Goal: Information Seeking & Learning: Learn about a topic

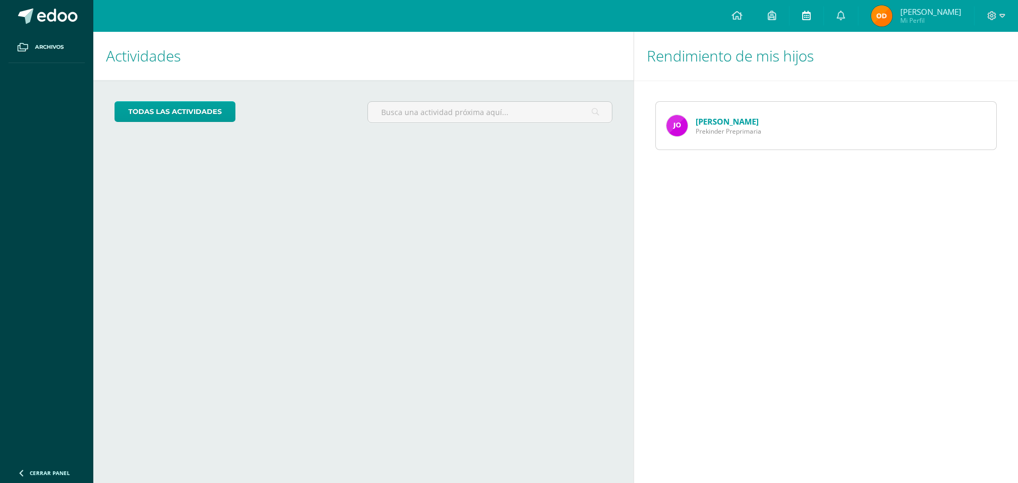
click at [810, 14] on icon at bounding box center [806, 16] width 8 height 10
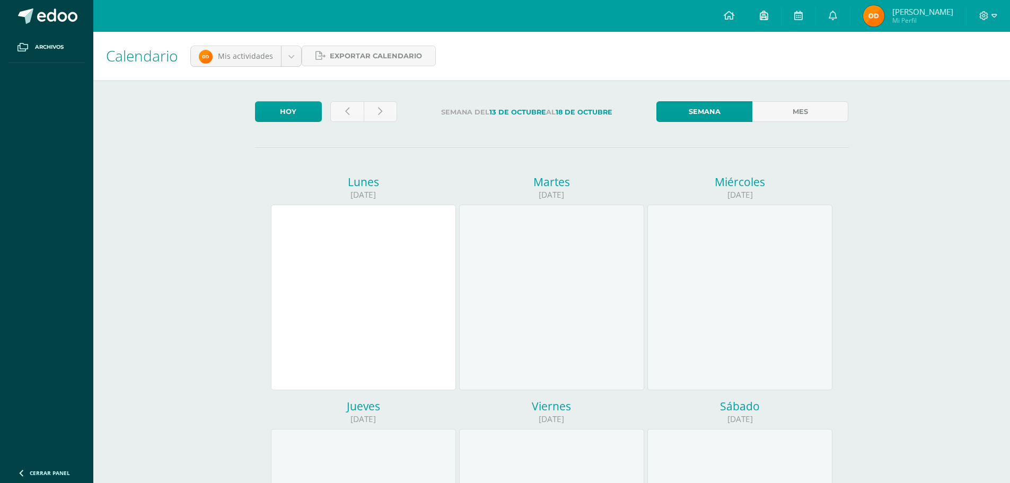
click at [768, 16] on icon at bounding box center [763, 16] width 8 height 10
click at [734, 13] on icon at bounding box center [728, 16] width 11 height 10
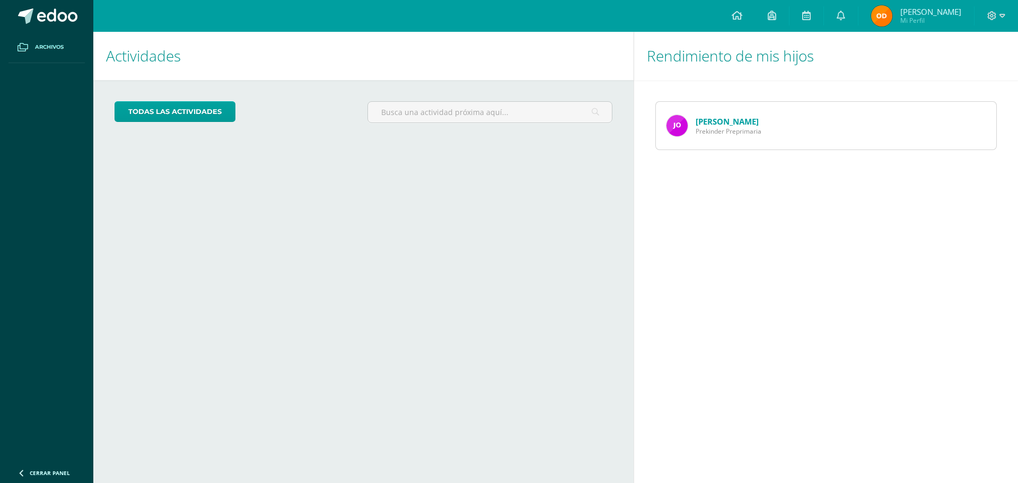
click at [67, 46] on link "Archivos" at bounding box center [46, 47] width 76 height 31
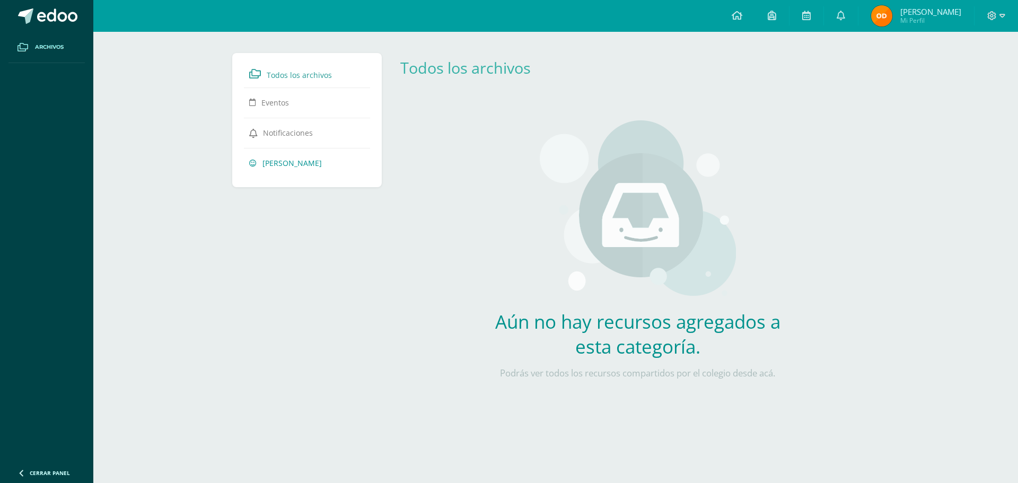
click at [278, 164] on span "José Ortíz" at bounding box center [291, 163] width 59 height 10
click at [299, 134] on span "Notificaciones" at bounding box center [288, 133] width 50 height 10
click at [298, 99] on link "Eventos" at bounding box center [307, 102] width 116 height 19
click at [288, 73] on span "Todos los archivos" at bounding box center [299, 75] width 65 height 10
click at [776, 16] on icon at bounding box center [771, 16] width 8 height 10
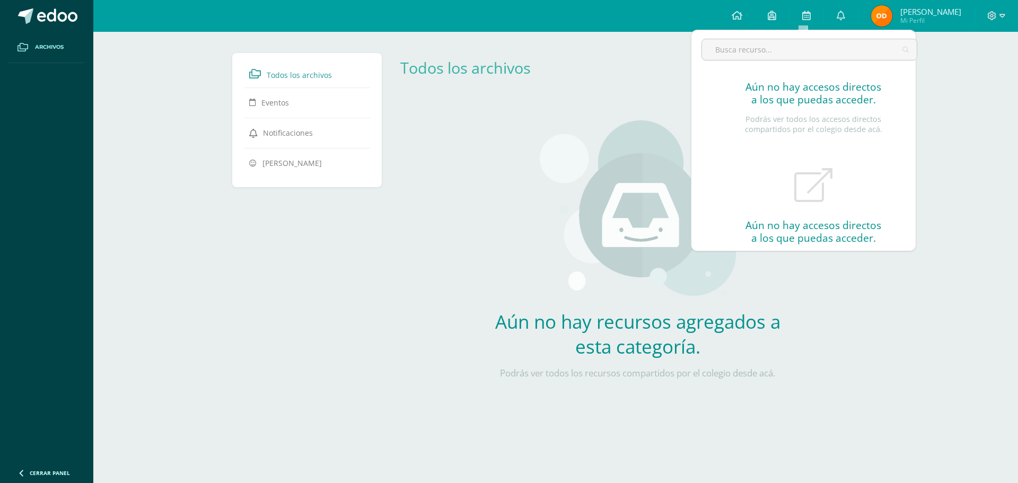
scroll to position [57, 0]
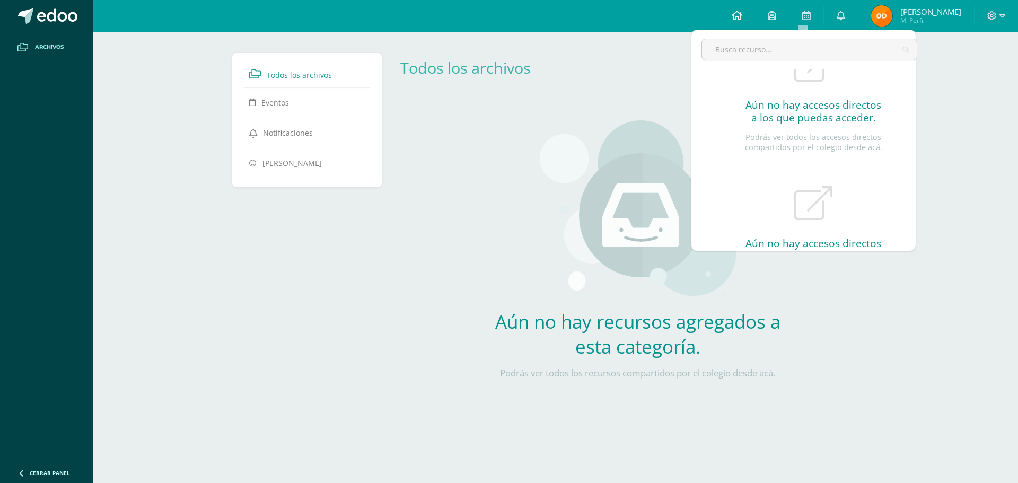
click at [742, 13] on icon at bounding box center [736, 16] width 11 height 10
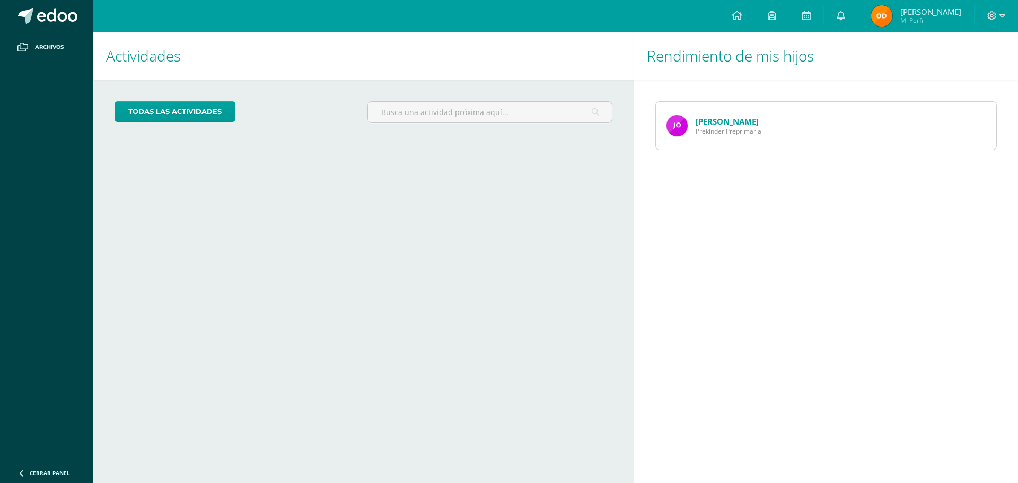
click at [721, 123] on link "[PERSON_NAME]" at bounding box center [726, 121] width 63 height 11
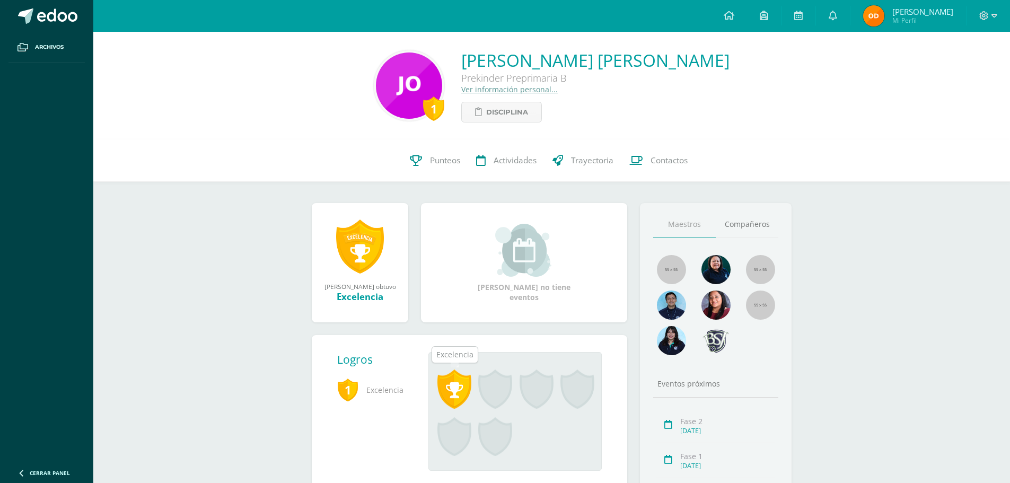
click at [458, 384] on span at bounding box center [454, 388] width 34 height 39
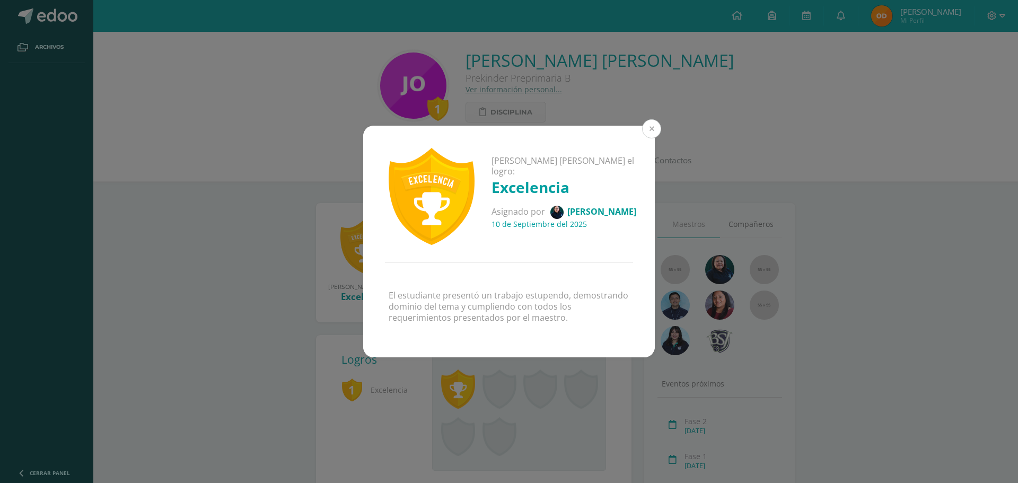
click at [652, 132] on button at bounding box center [651, 128] width 19 height 19
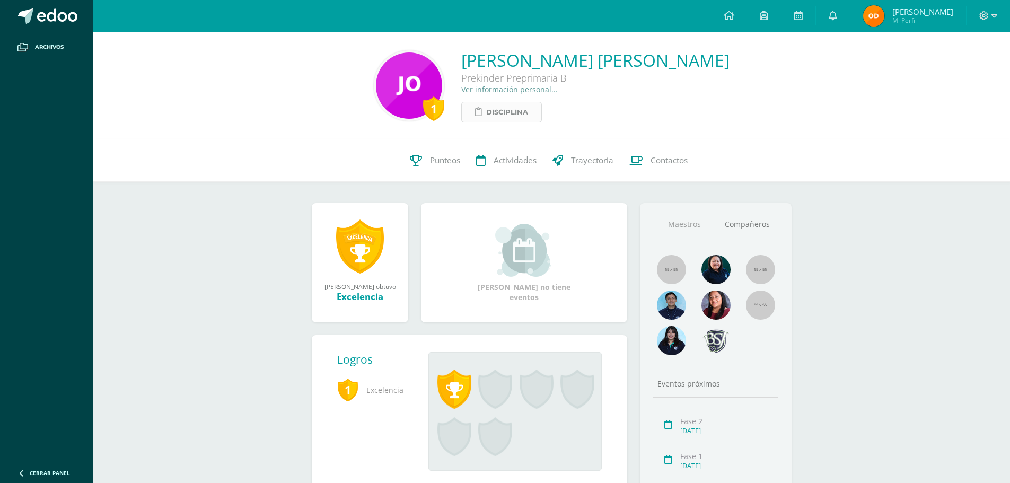
click at [507, 113] on span "Disciplina" at bounding box center [507, 112] width 42 height 20
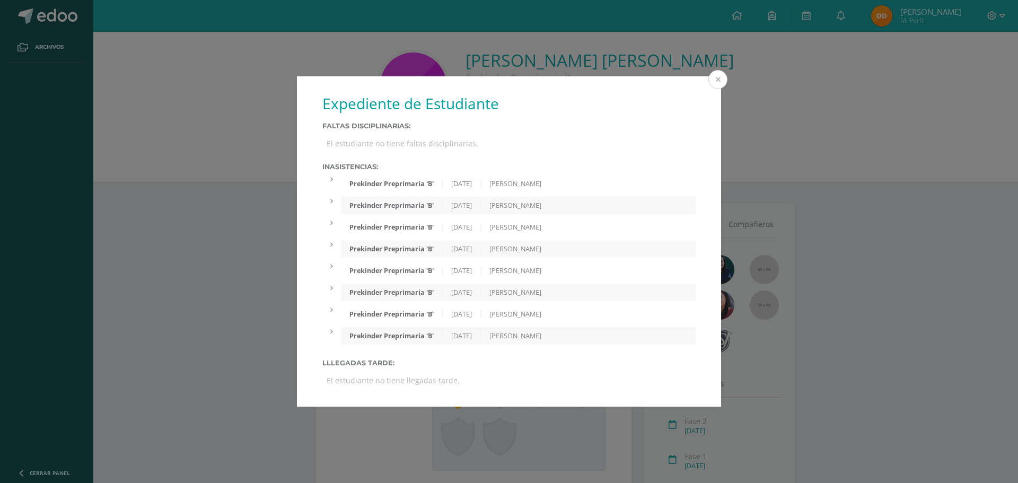
click at [718, 78] on button at bounding box center [717, 79] width 19 height 19
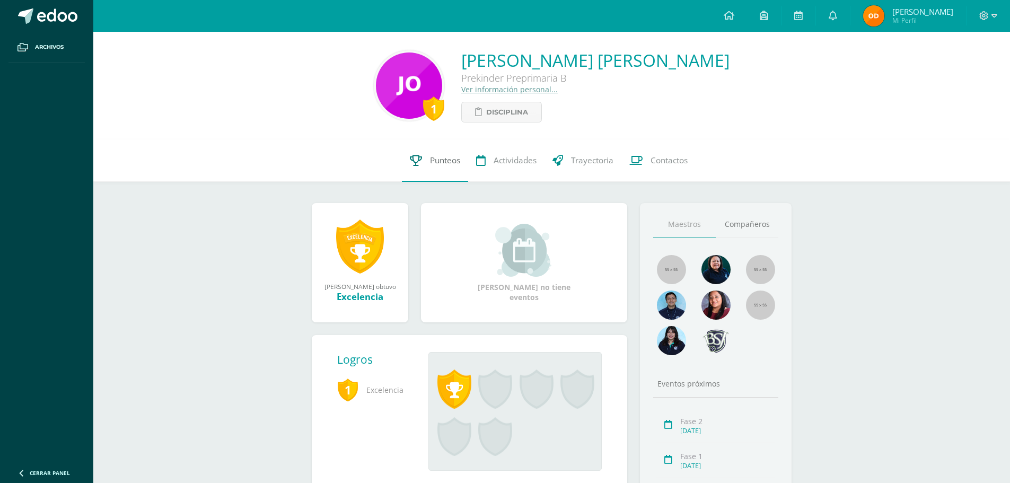
click at [438, 156] on span "Punteos" at bounding box center [445, 160] width 30 height 11
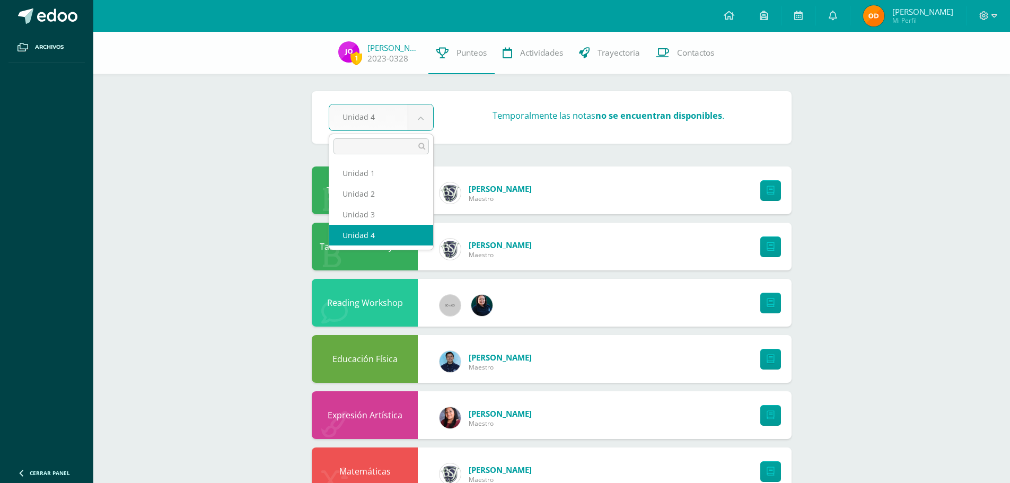
click at [422, 119] on body "Archivos Cerrar panel Configuración Cerrar sesión Roberto Mi Perfil Avisos 0 av…" at bounding box center [505, 398] width 1010 height 797
select select "Unidad 3"
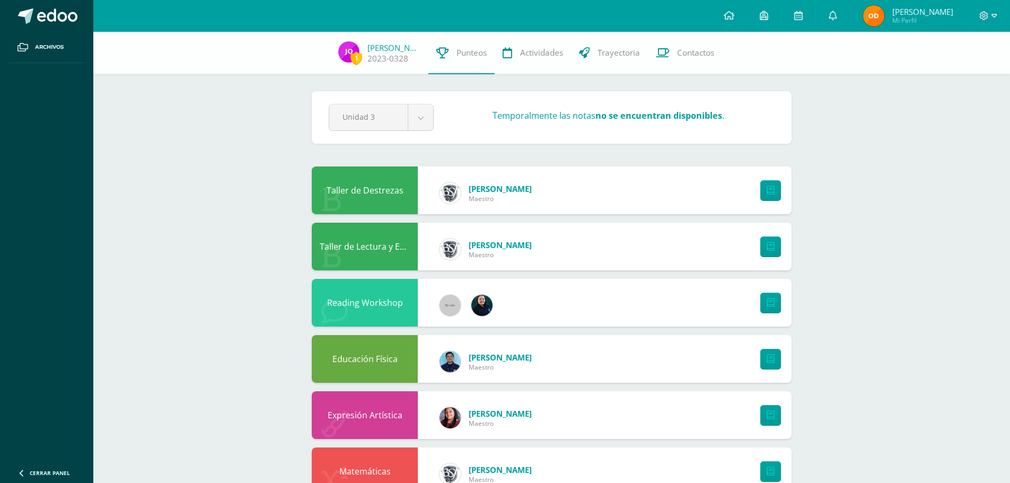
click at [507, 188] on link "[PERSON_NAME]" at bounding box center [500, 188] width 63 height 11
click at [612, 54] on span "Trayectoria" at bounding box center [618, 52] width 42 height 11
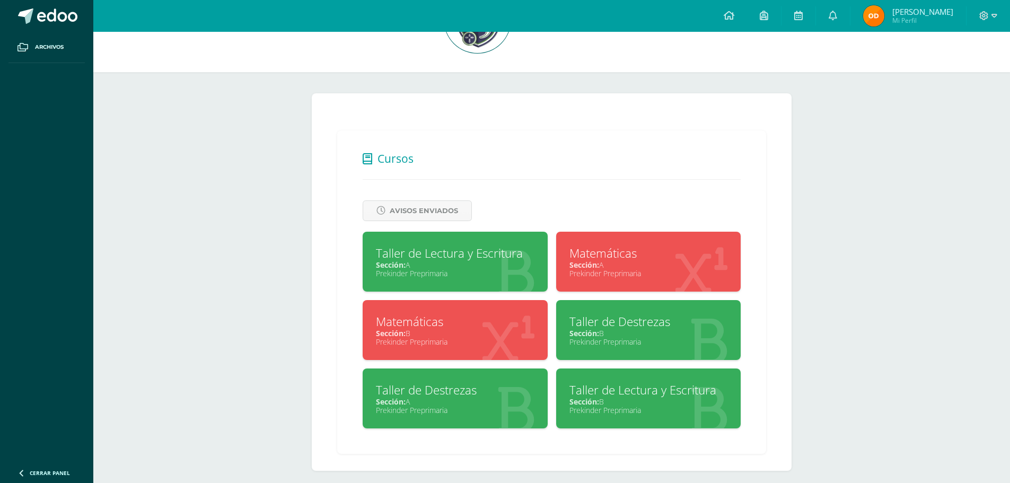
scroll to position [80, 0]
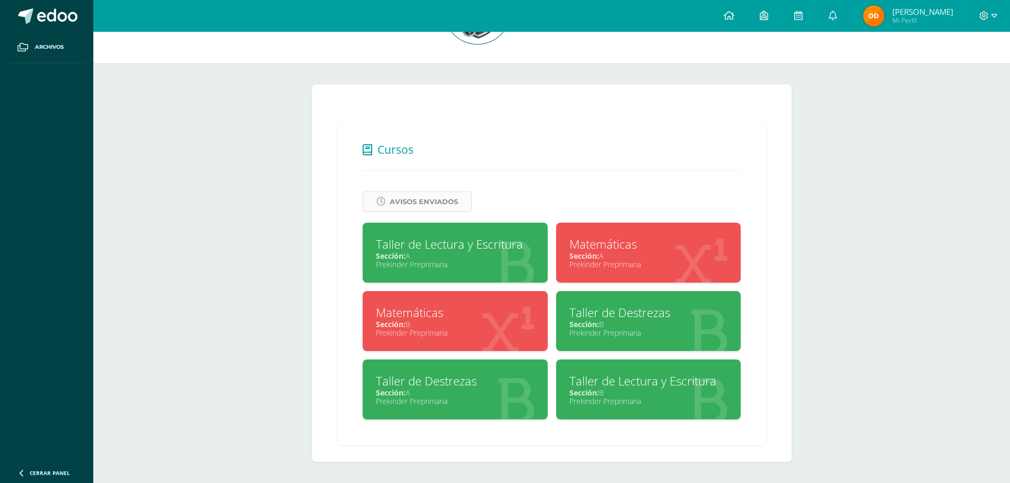
click at [409, 204] on span "Avisos Enviados" at bounding box center [424, 202] width 68 height 20
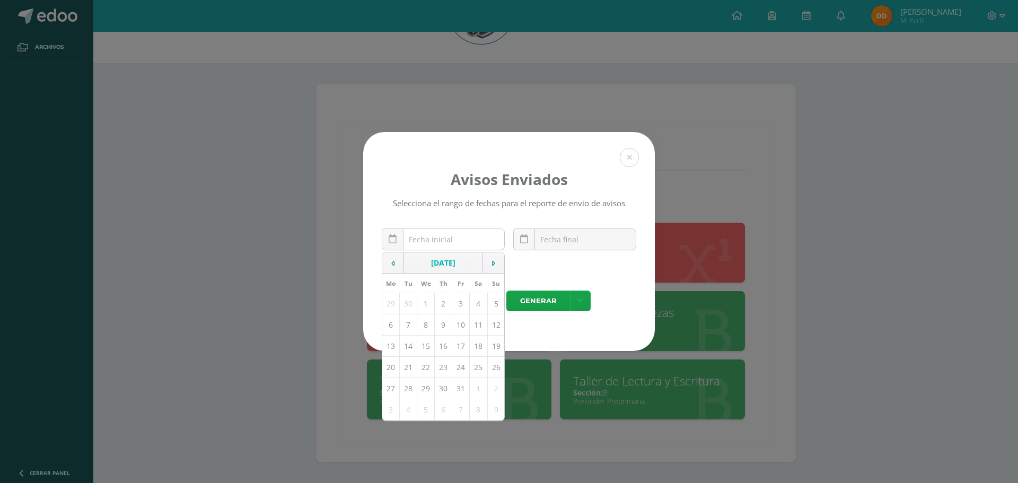
click at [416, 241] on input "text" at bounding box center [443, 239] width 122 height 21
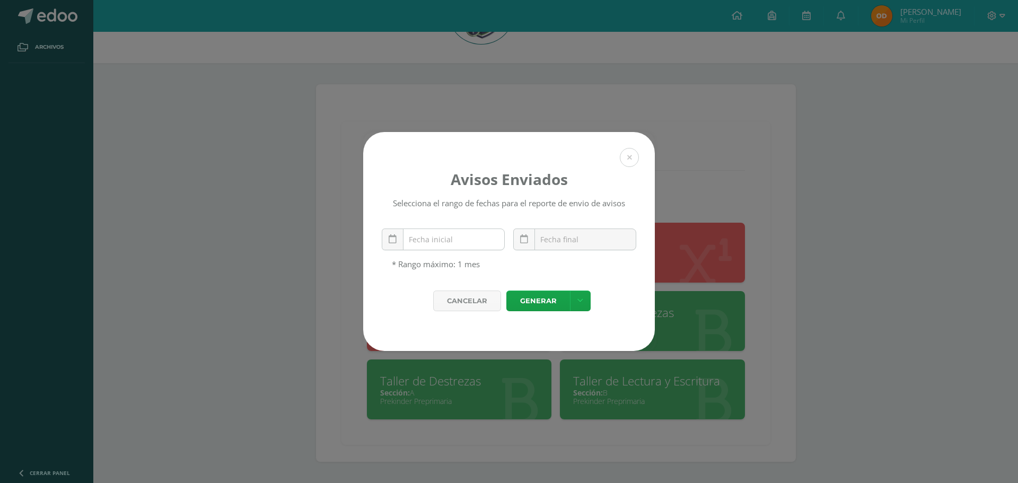
click at [416, 241] on input "text" at bounding box center [443, 239] width 122 height 21
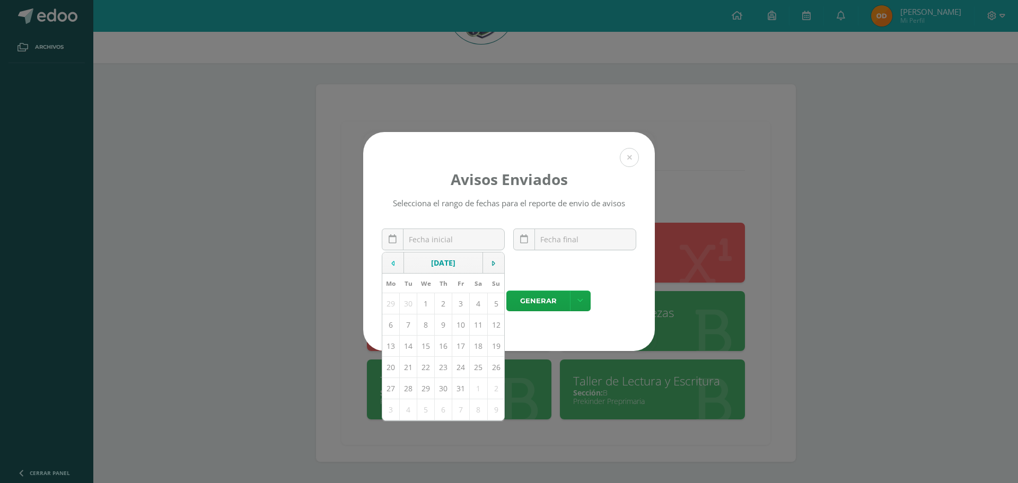
click at [395, 267] on td at bounding box center [393, 262] width 22 height 21
click at [460, 308] on td "1" at bounding box center [460, 303] width 17 height 21
type input "2025-08-01"
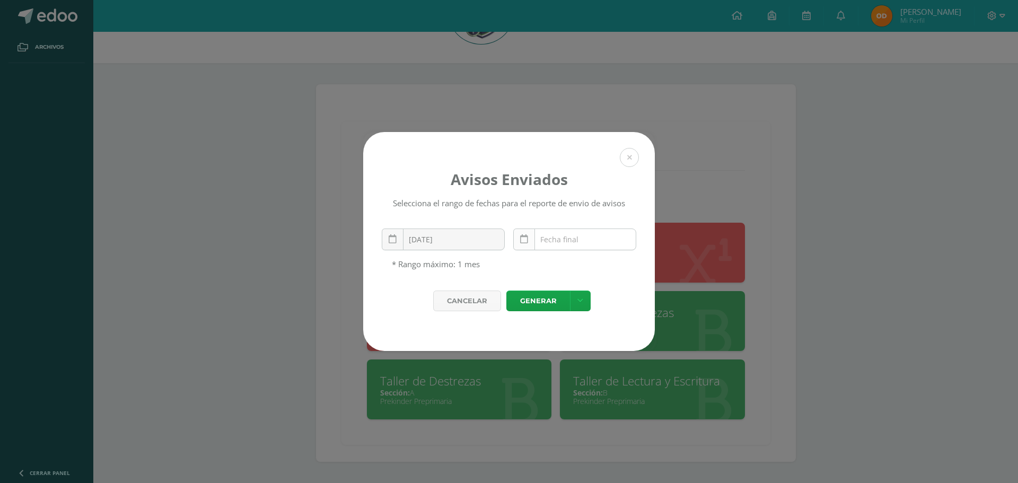
click at [518, 240] on link at bounding box center [524, 239] width 22 height 22
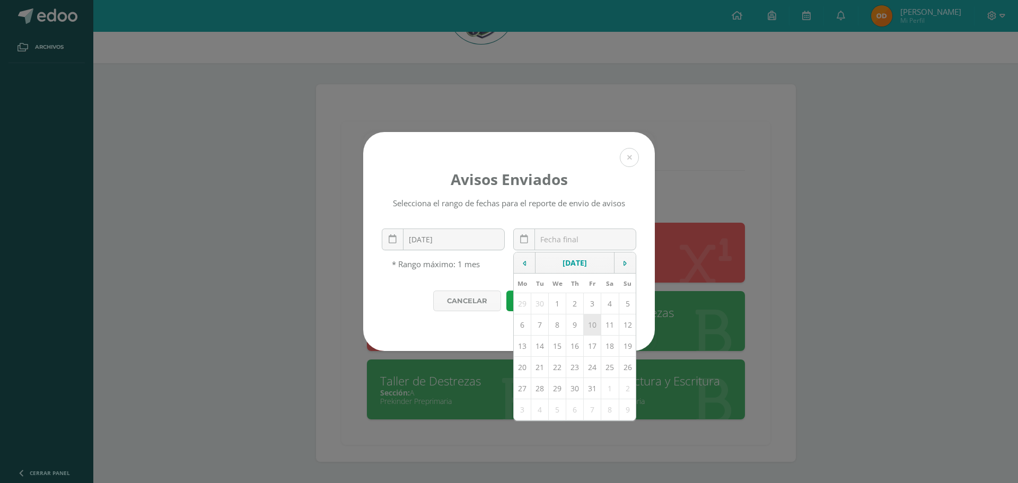
click at [587, 330] on td "10" at bounding box center [592, 324] width 17 height 21
type input "2025-10-10"
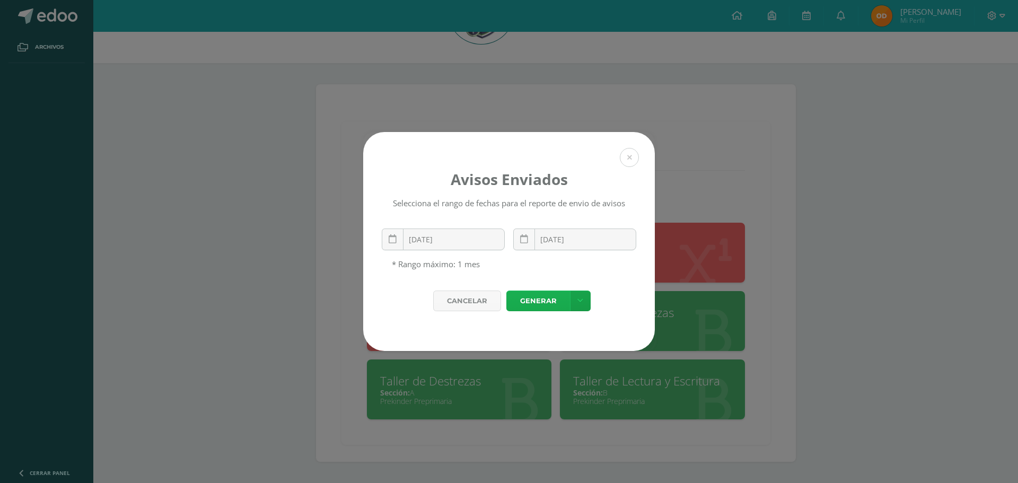
click at [537, 307] on link "Generar" at bounding box center [538, 300] width 64 height 21
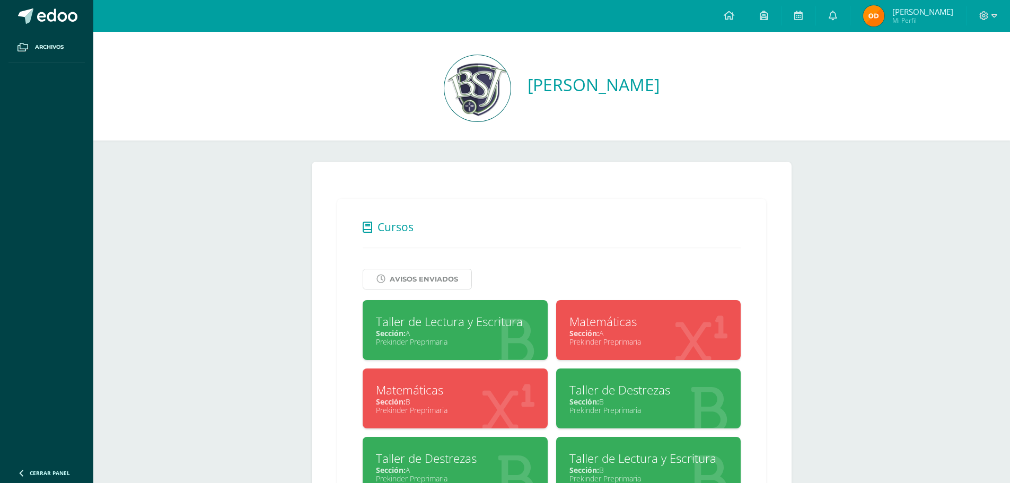
scroll to position [0, 0]
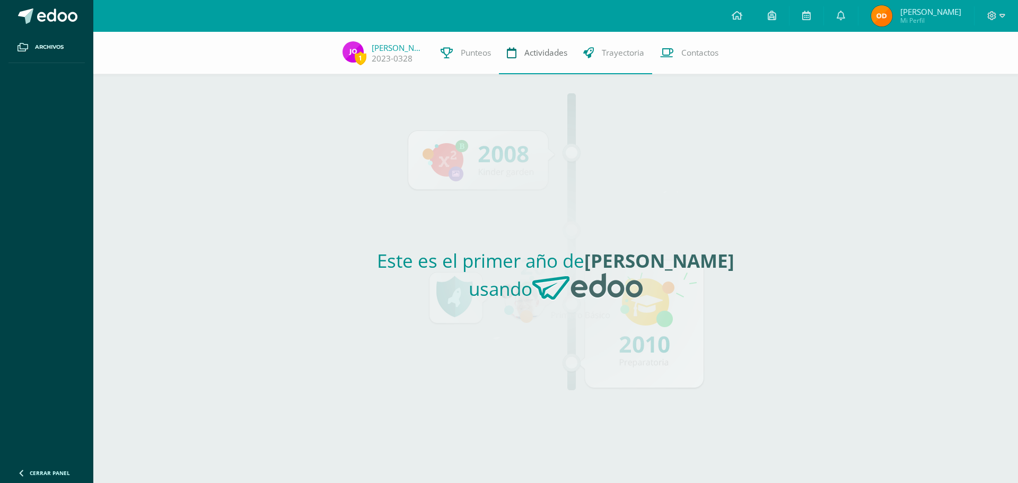
click at [547, 52] on span "Actividades" at bounding box center [545, 52] width 43 height 11
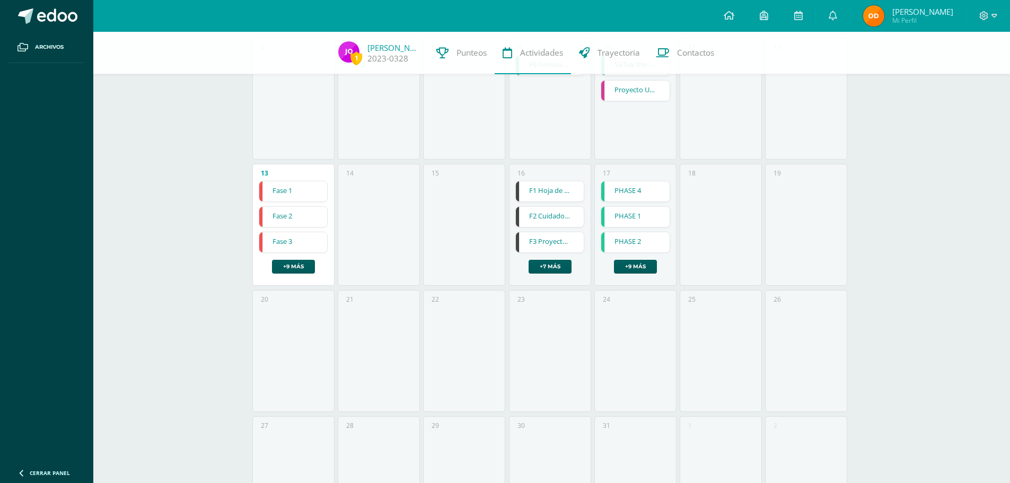
scroll to position [195, 0]
